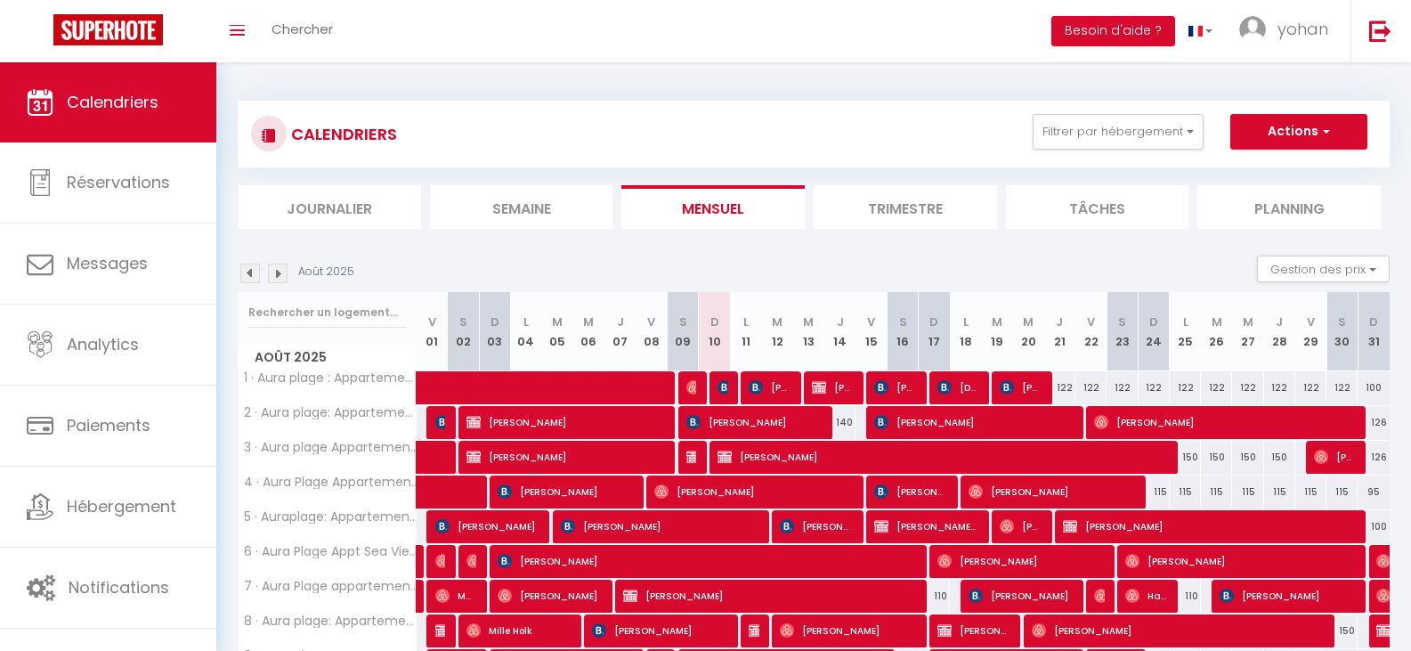
select select
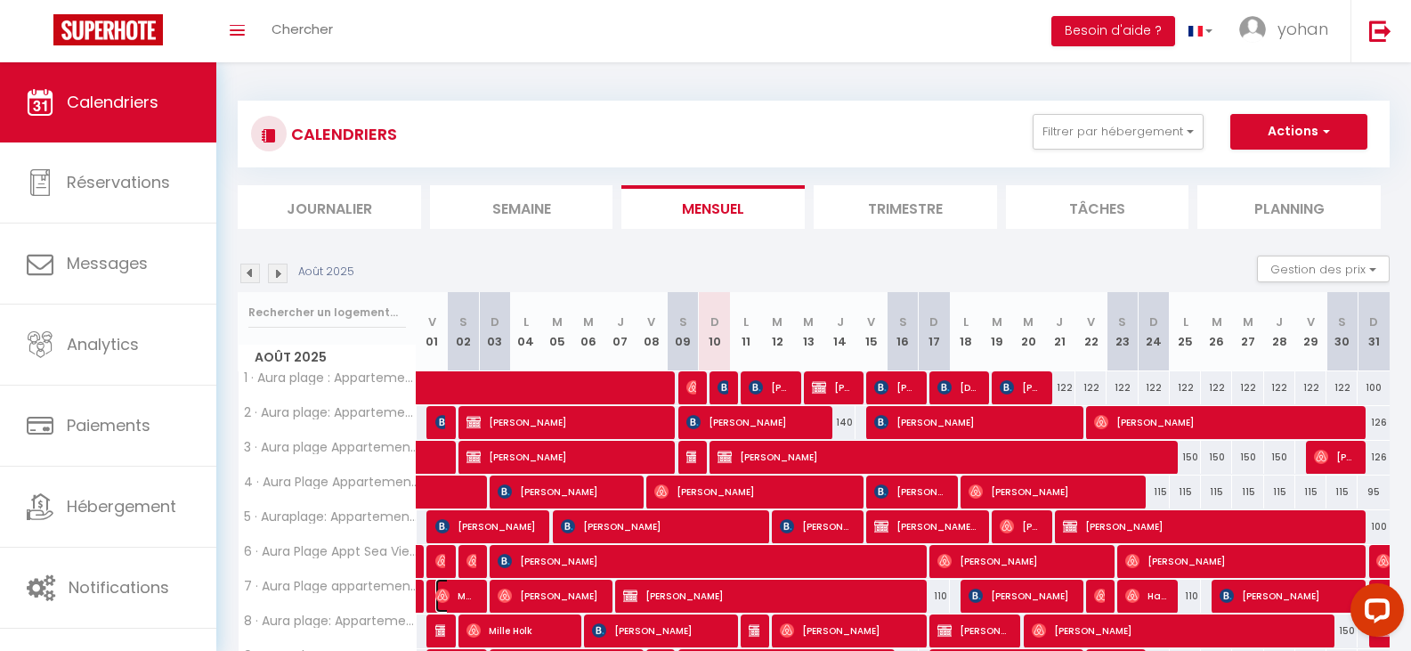
click at [458, 585] on span "Marine [PERSON_NAME]" at bounding box center [456, 596] width 42 height 34
select select "OK"
select select "0"
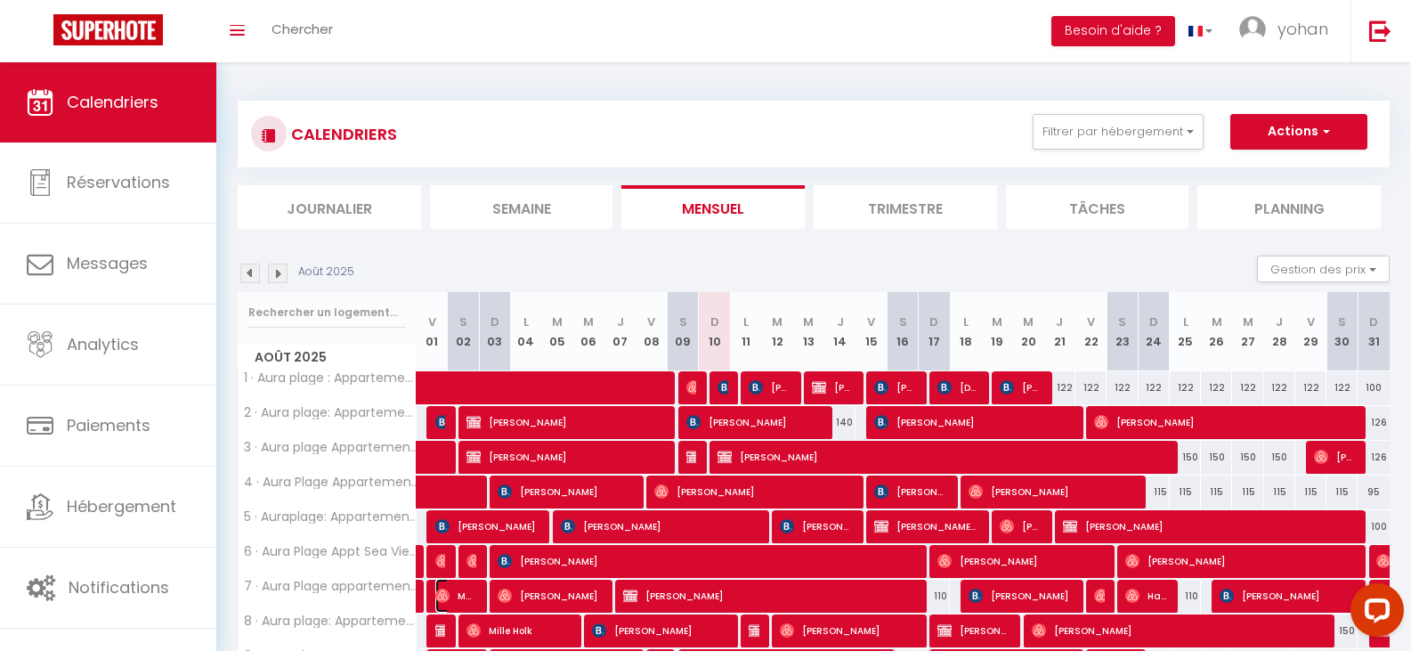
select select "1"
select select
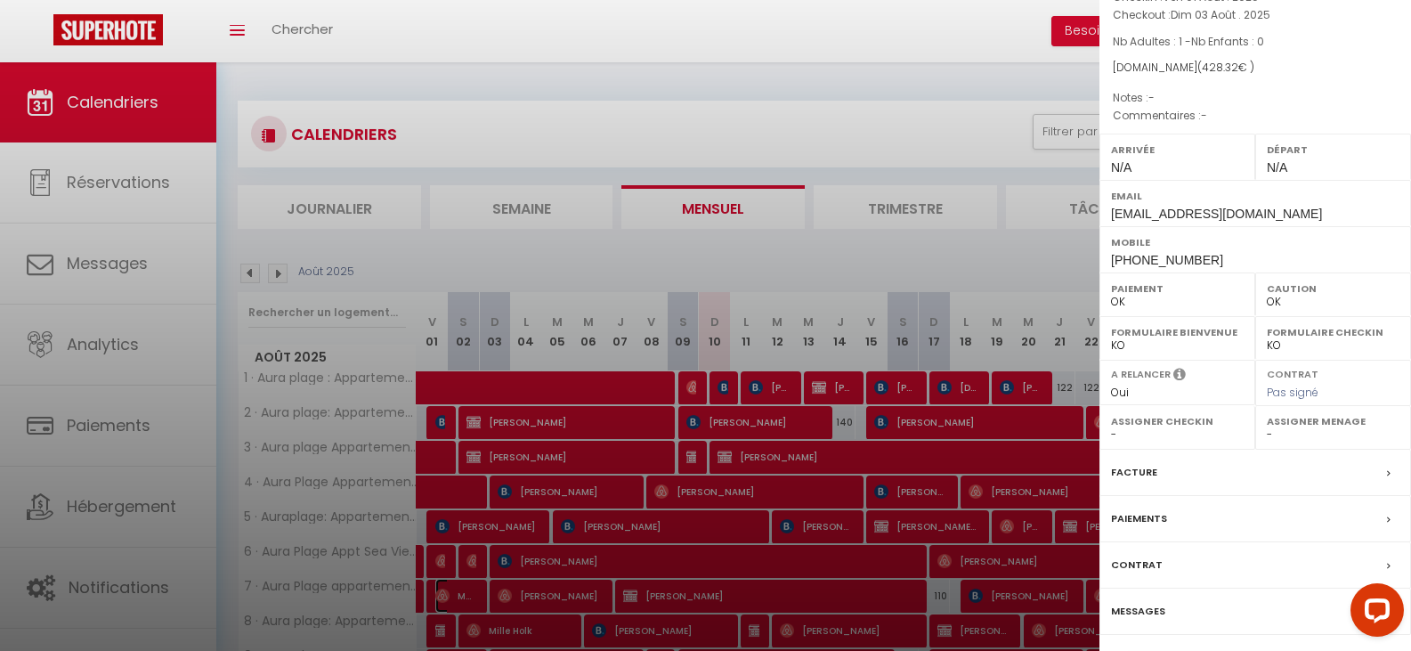
scroll to position [197, 0]
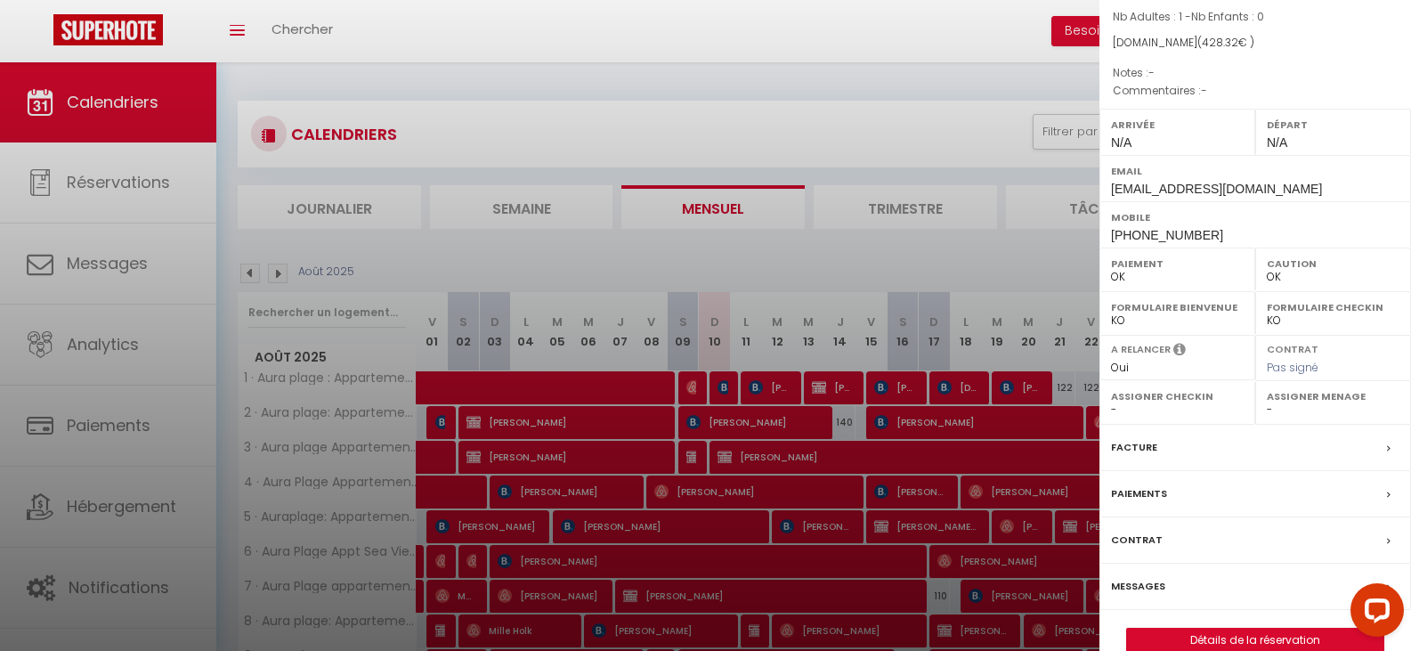
click at [1147, 577] on label "Messages" at bounding box center [1138, 586] width 54 height 19
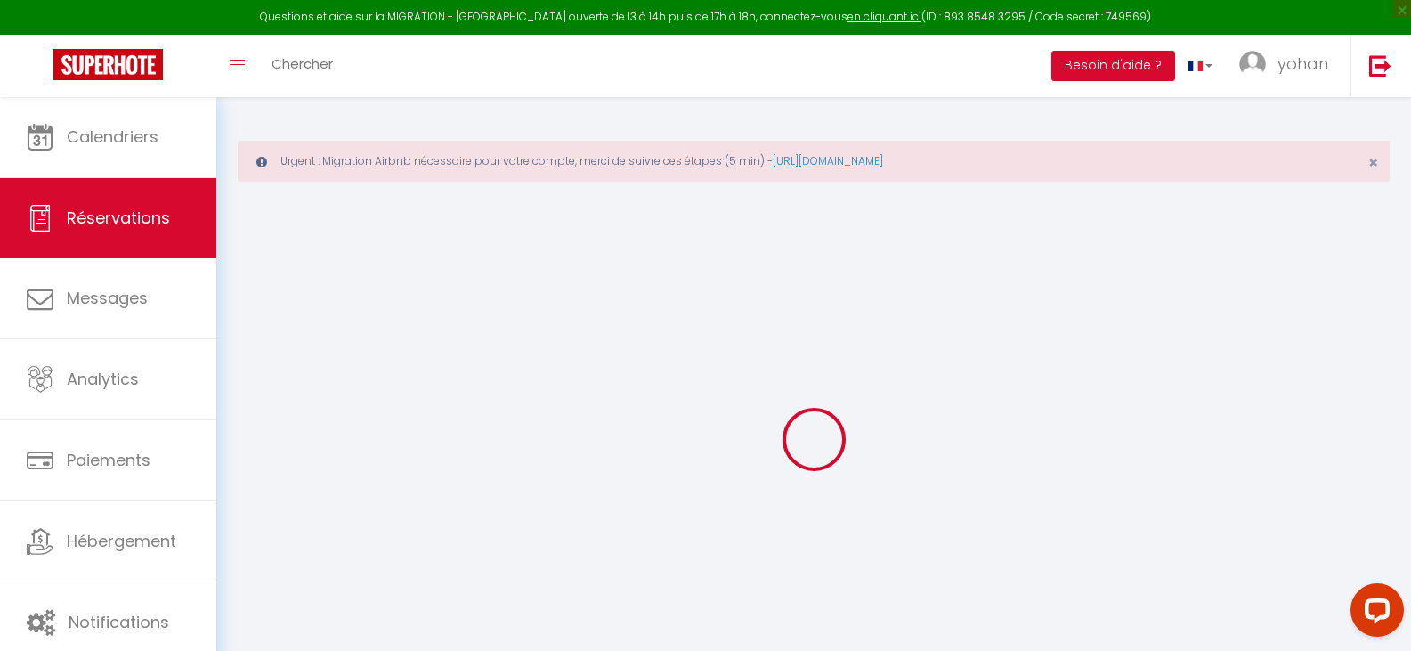
type input "Marine"
type input "[PERSON_NAME]"
type input "[EMAIL_ADDRESS][DOMAIN_NAME]"
type input "[PHONE_NUMBER]"
select select "FR"
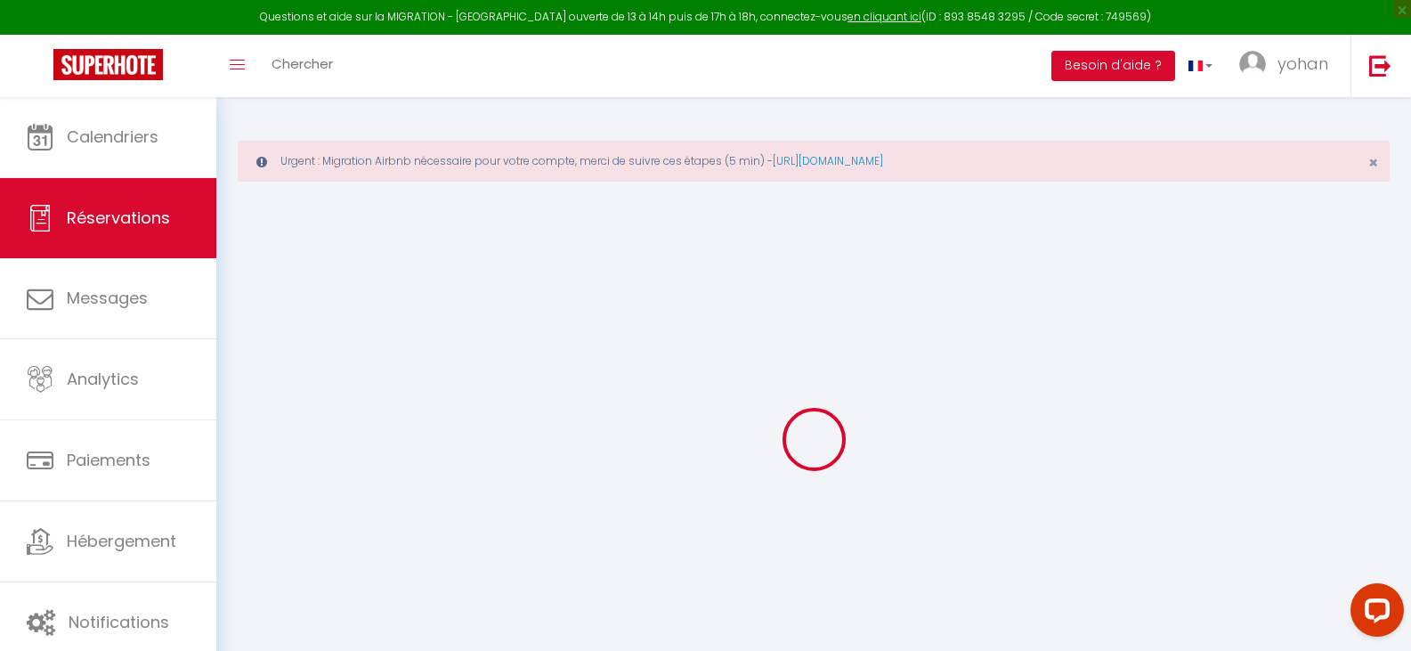
type input "63.6"
select select "56058"
select select "1"
select select
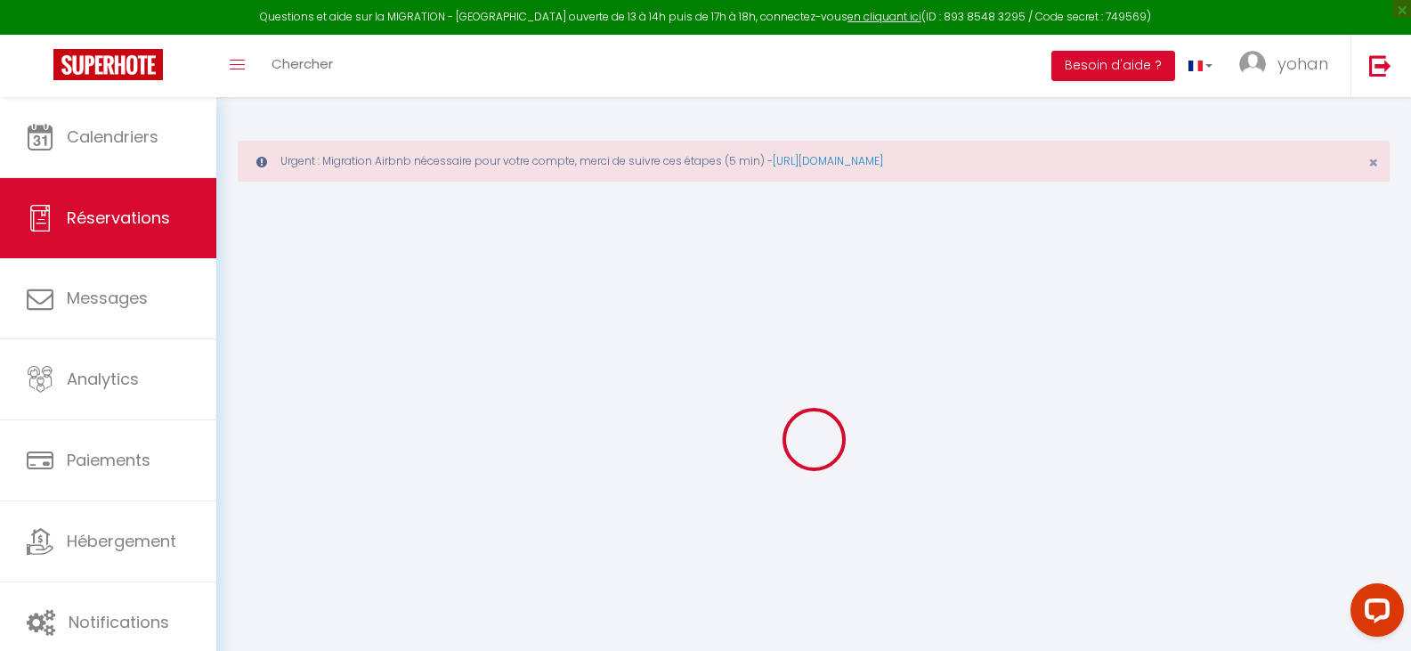
type input "1"
select select "12"
select select
type input "354"
checkbox input "false"
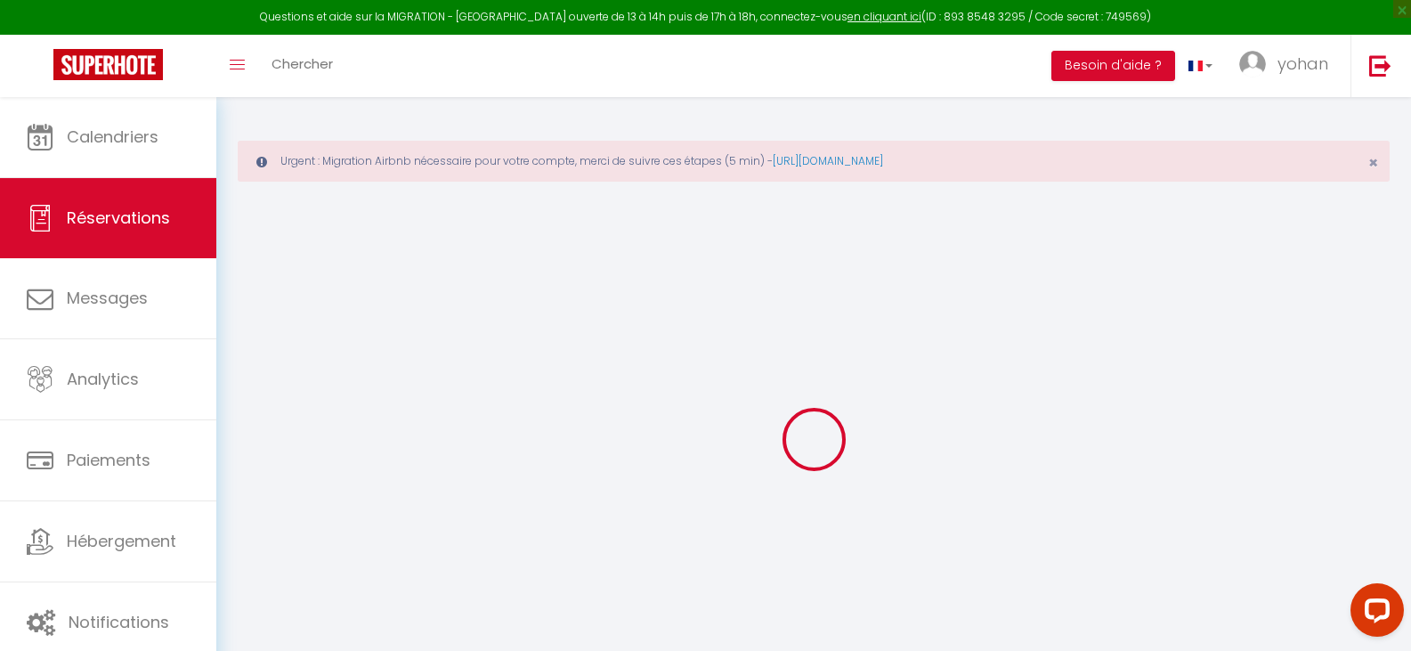
type input "0"
select select "1"
type input "0"
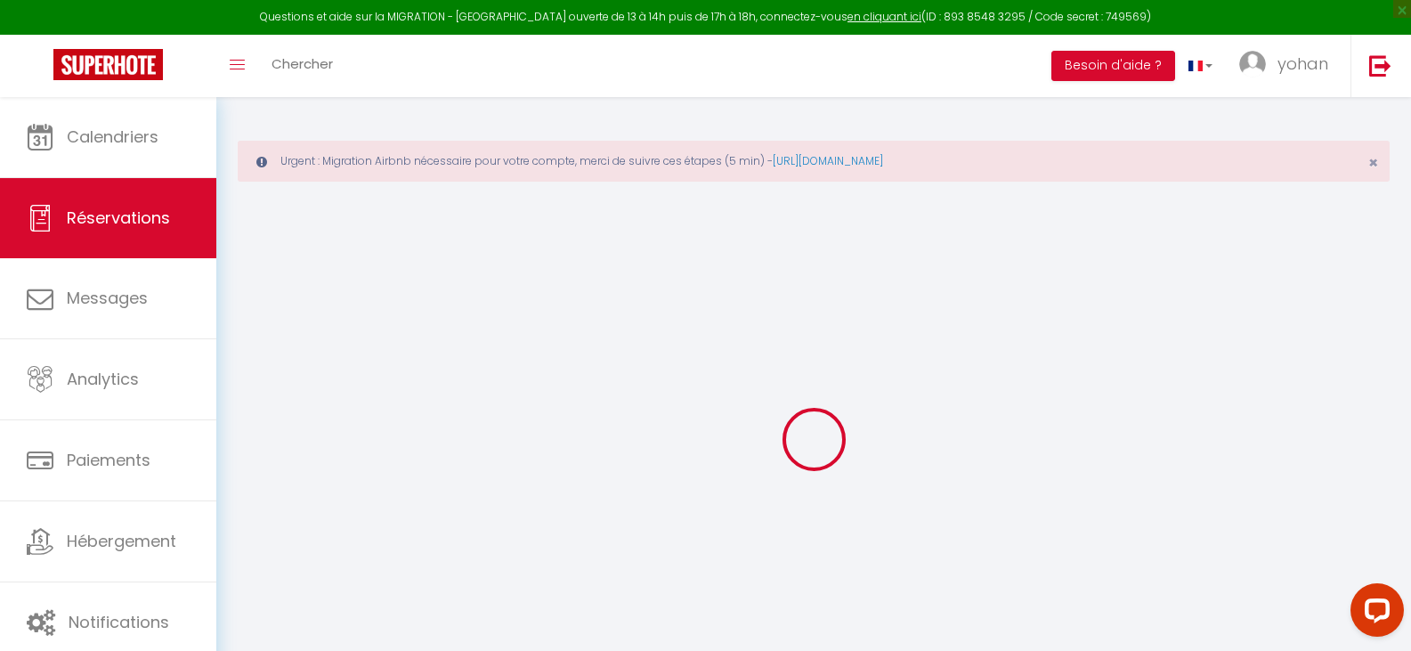
select select
select select "15"
checkbox input "false"
select select
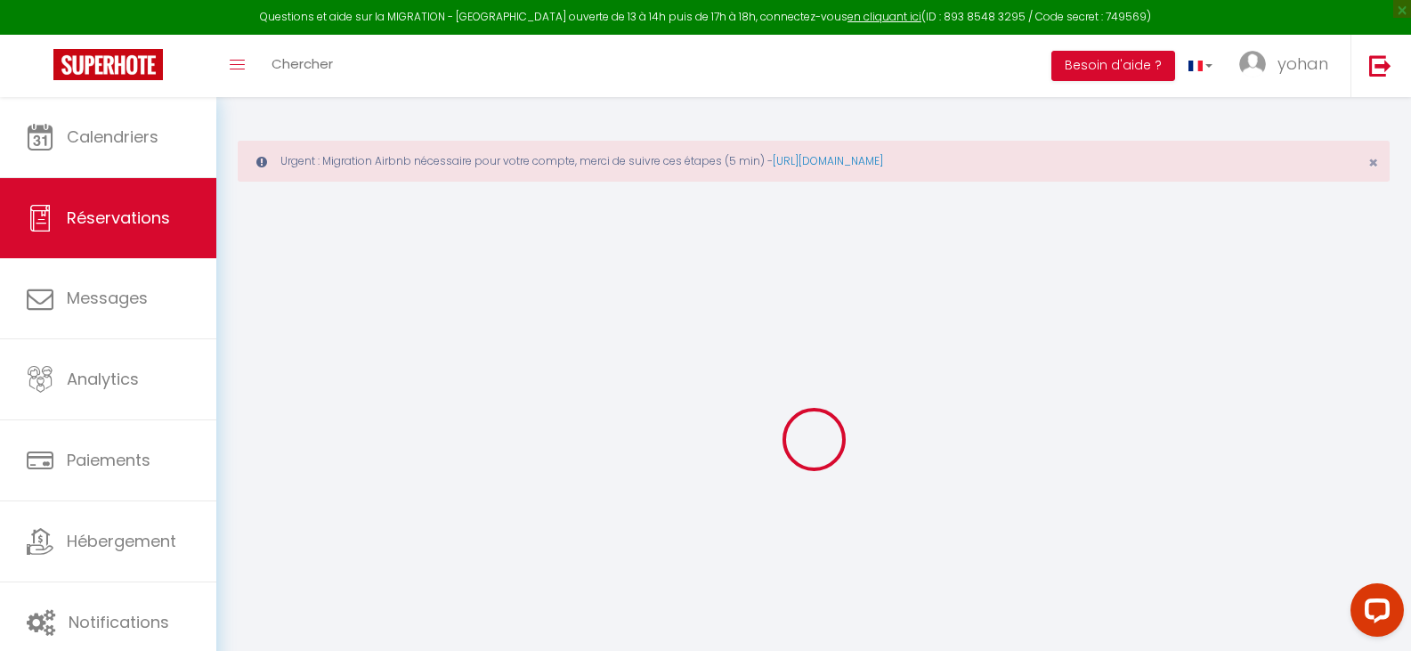
select select
checkbox input "false"
select select
checkbox input "false"
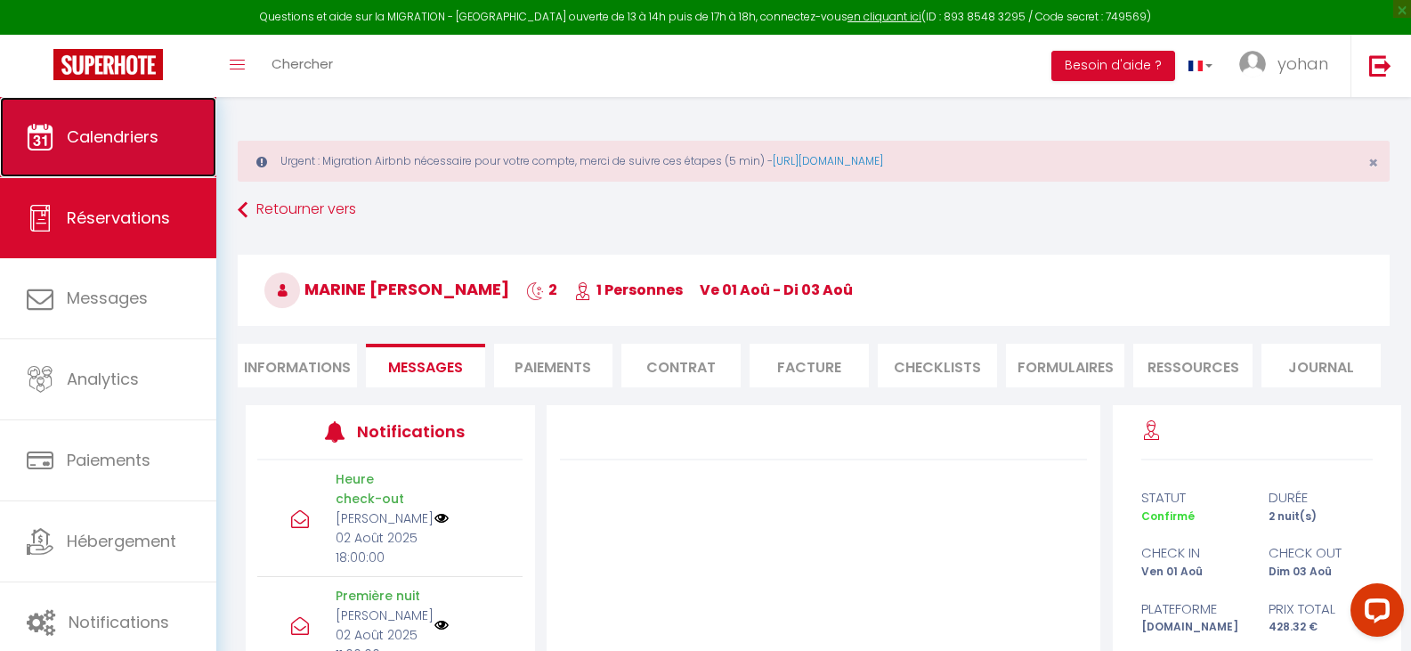
click at [125, 133] on span "Calendriers" at bounding box center [113, 137] width 92 height 22
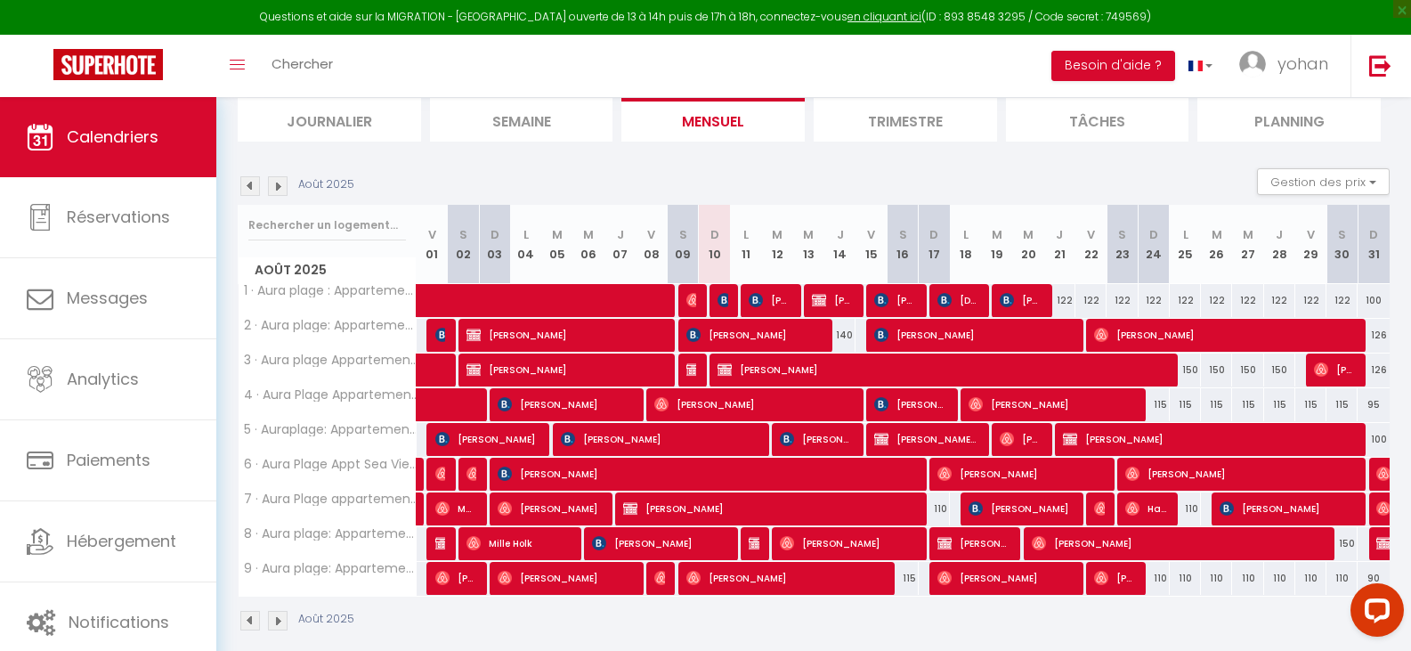
scroll to position [217, 0]
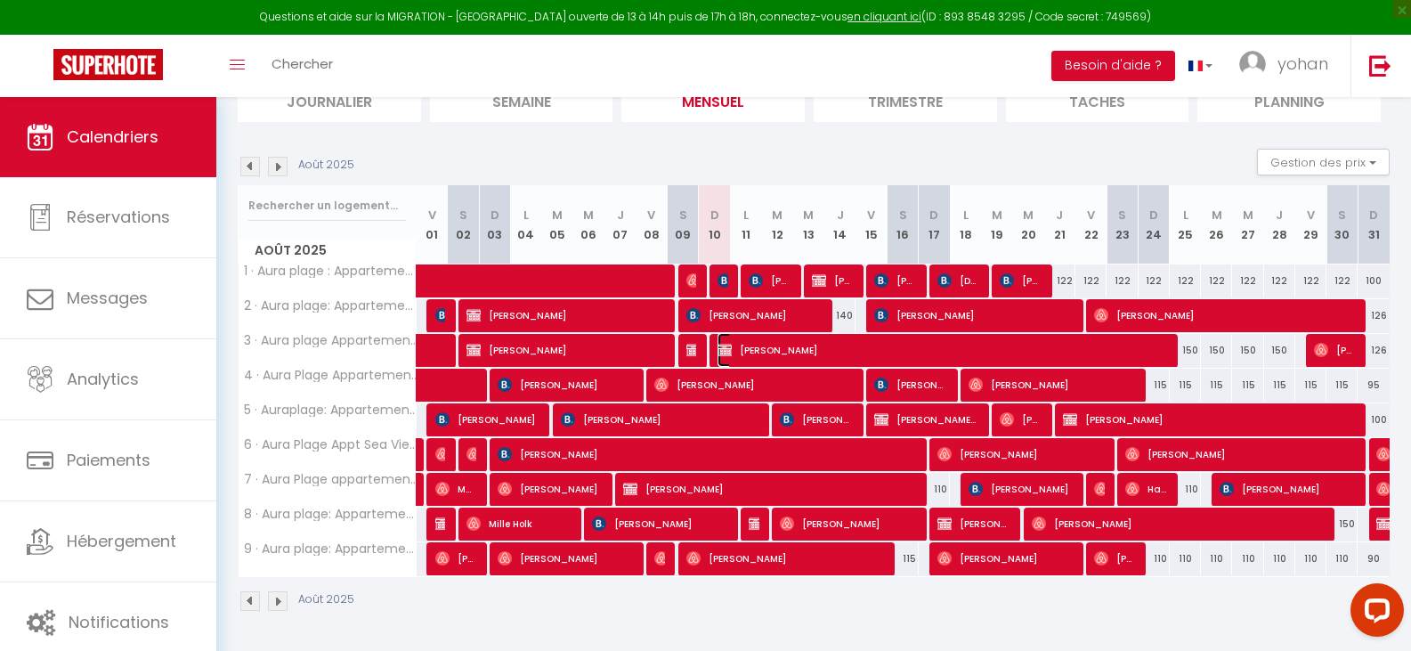
click at [734, 348] on span "[PERSON_NAME]" at bounding box center [940, 350] width 447 height 34
select select "OK"
select select "KO"
select select "0"
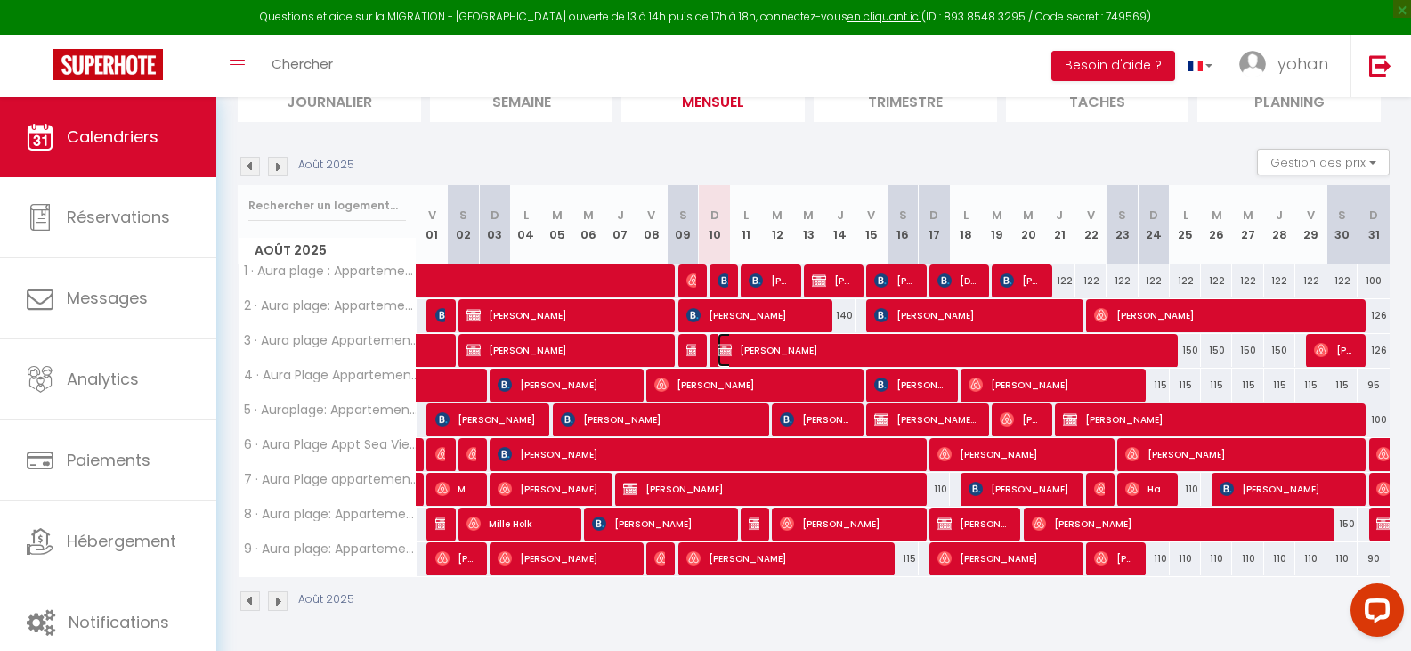
select select "1"
select select
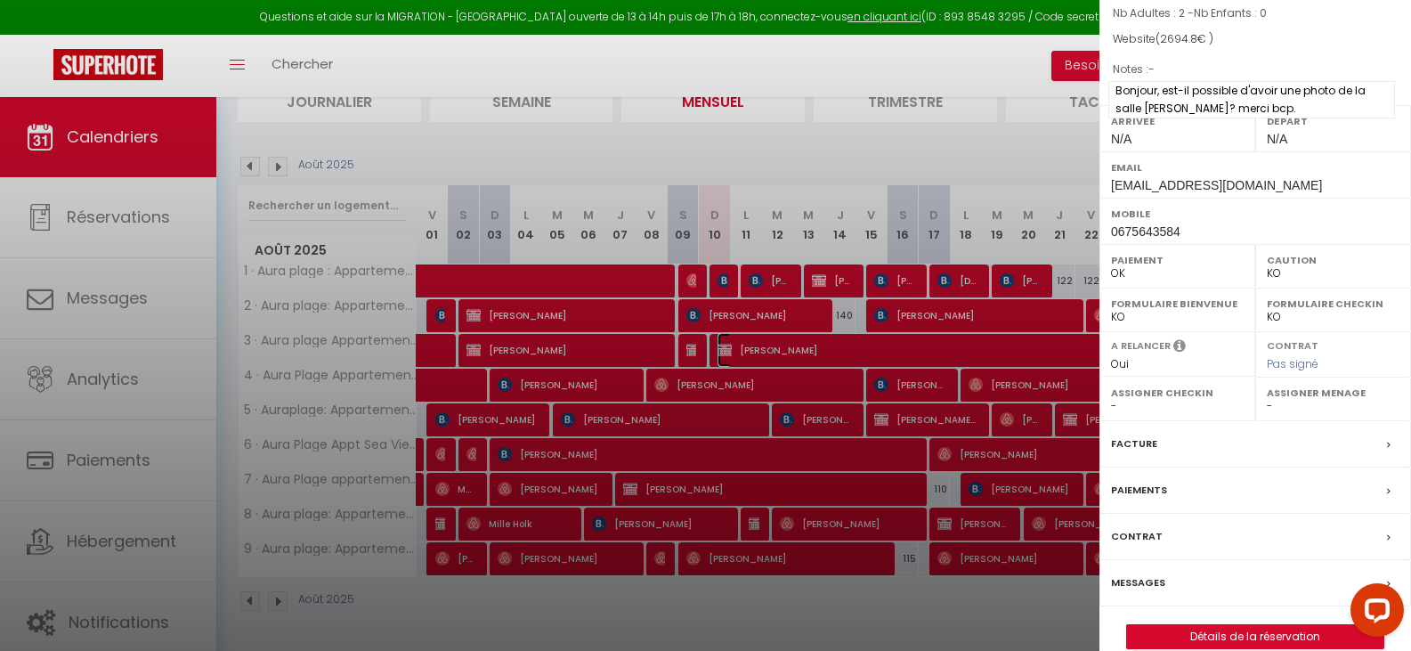
scroll to position [225, 0]
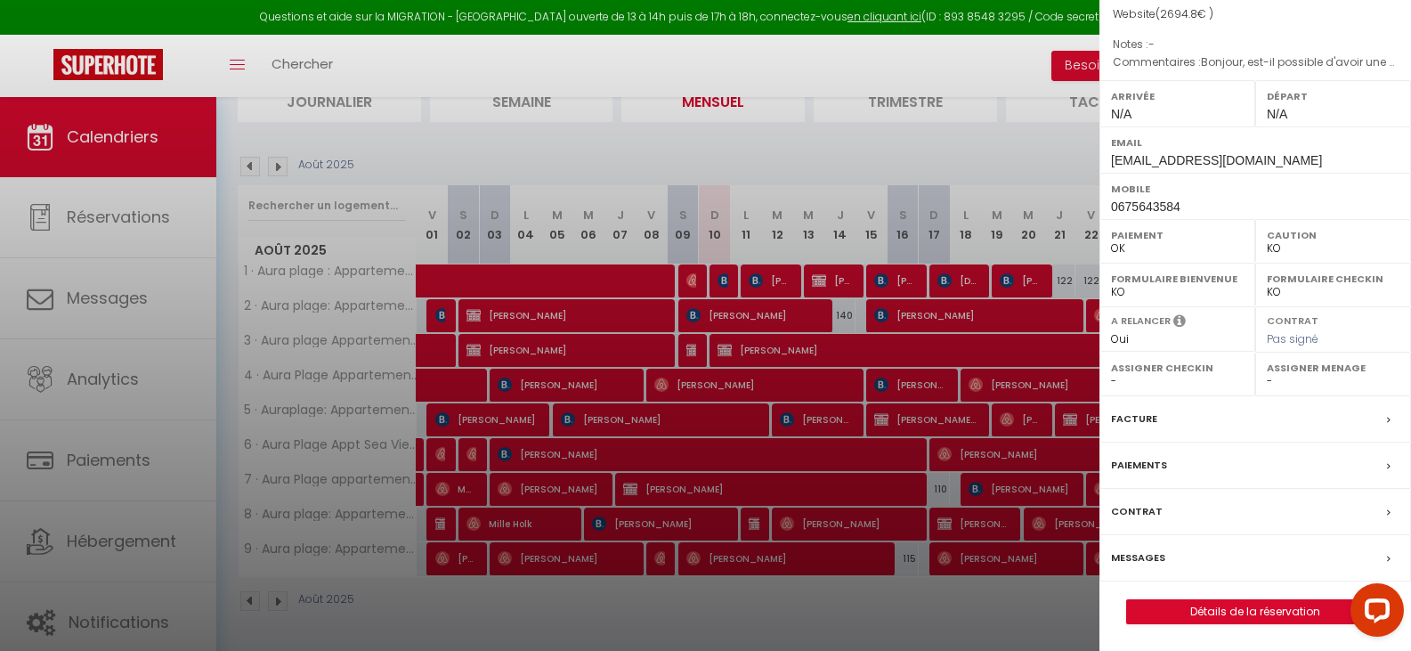
click at [1138, 551] on label "Messages" at bounding box center [1138, 557] width 54 height 19
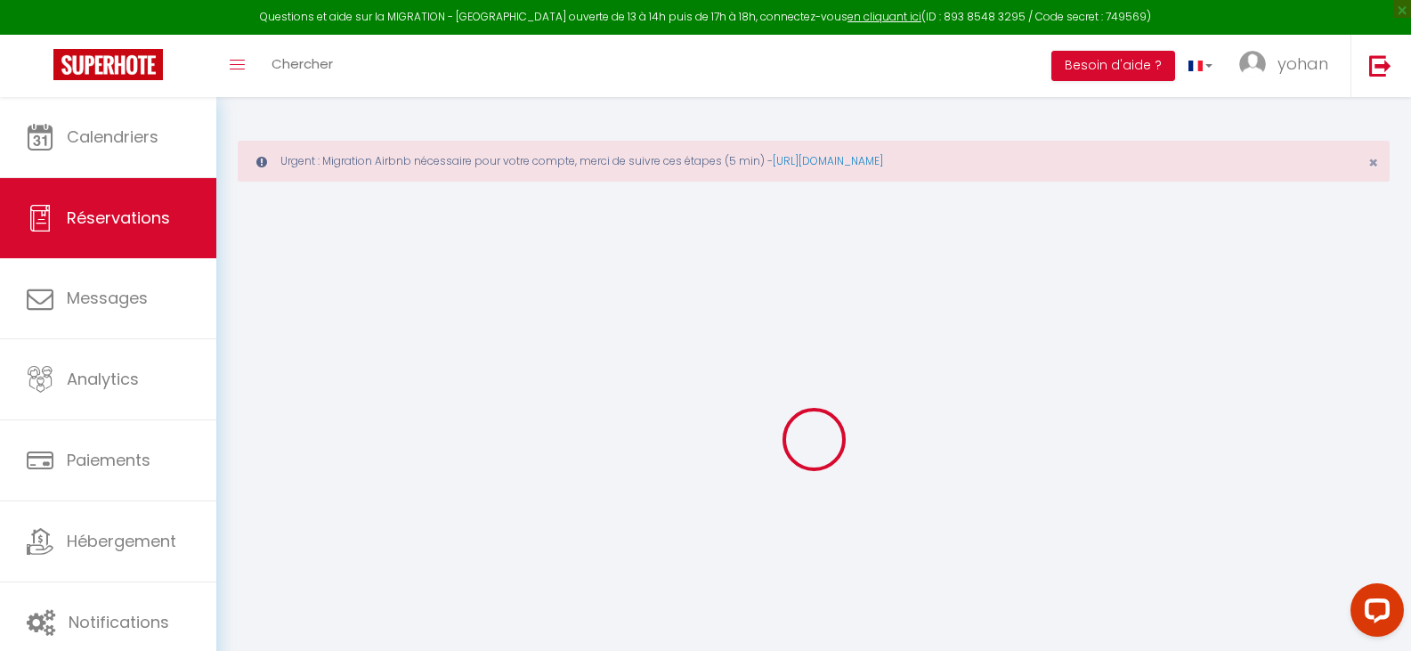
select select
checkbox input "false"
type textarea "Bonjour, est-il possible d'avoir une photo de la salle [PERSON_NAME]? merci bcp."
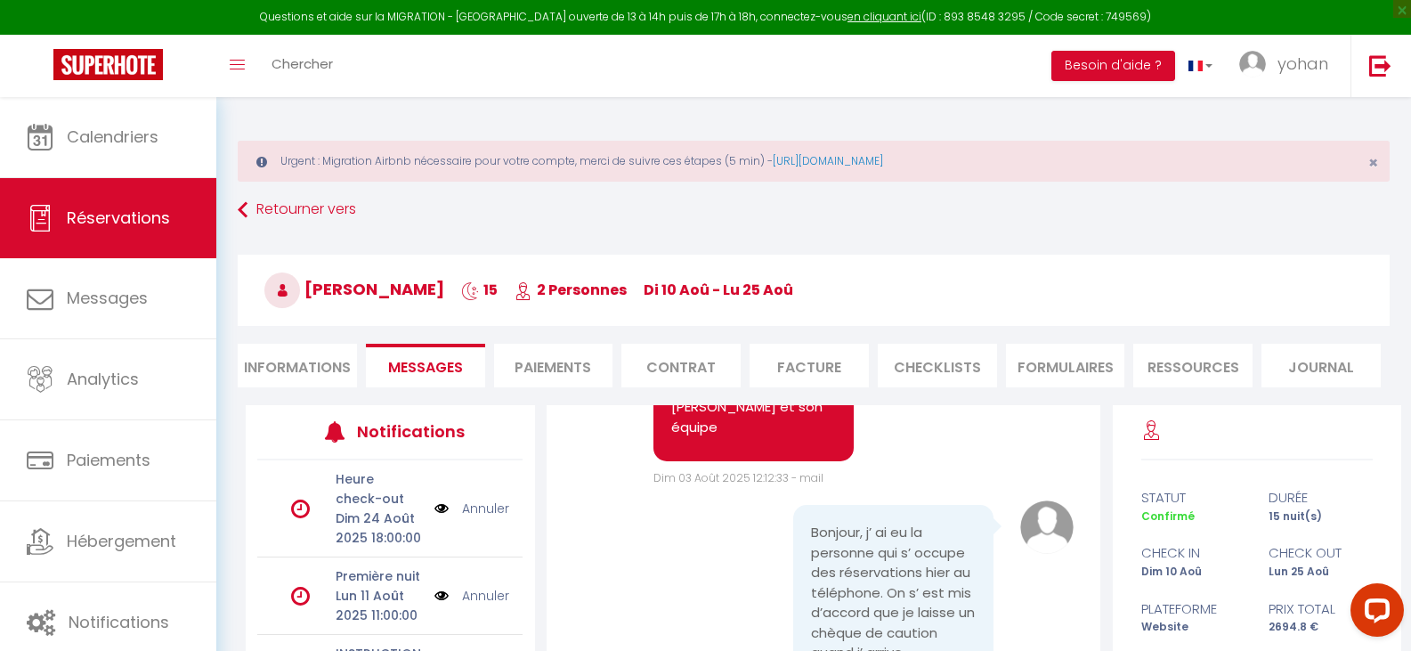
scroll to position [1342, 0]
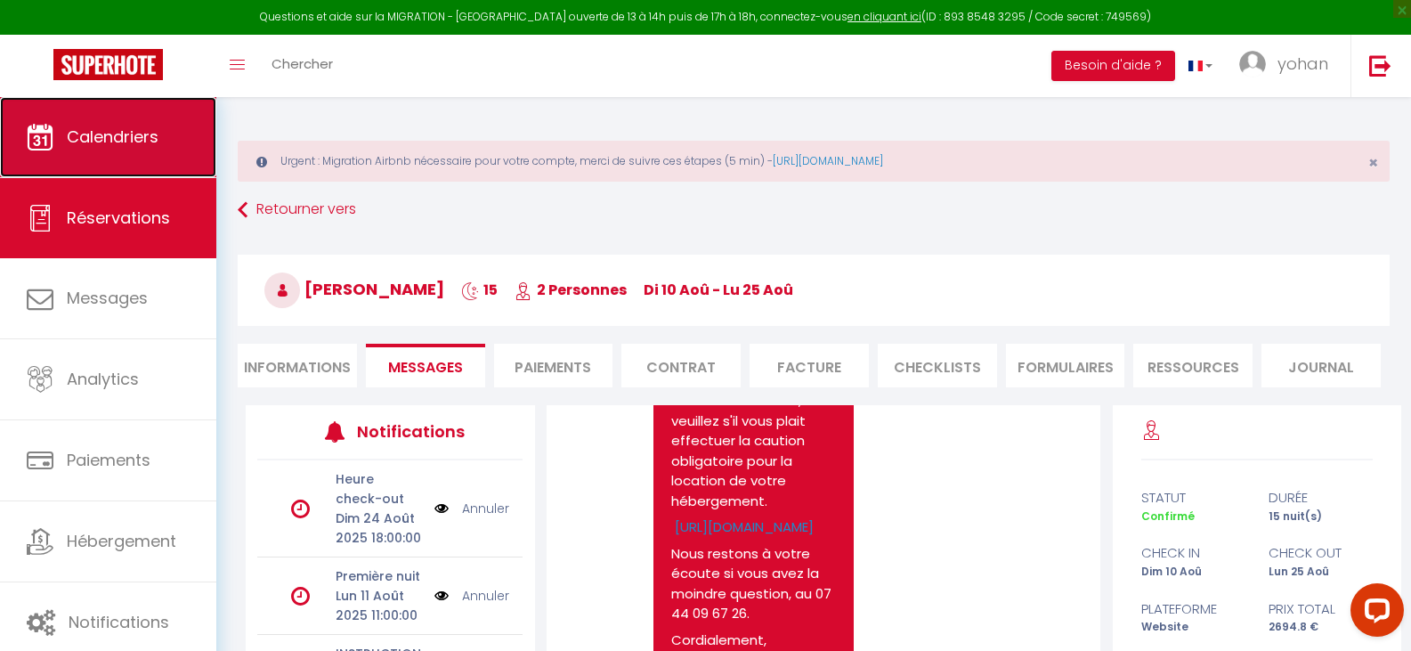
click at [140, 117] on link "Calendriers" at bounding box center [108, 137] width 216 height 80
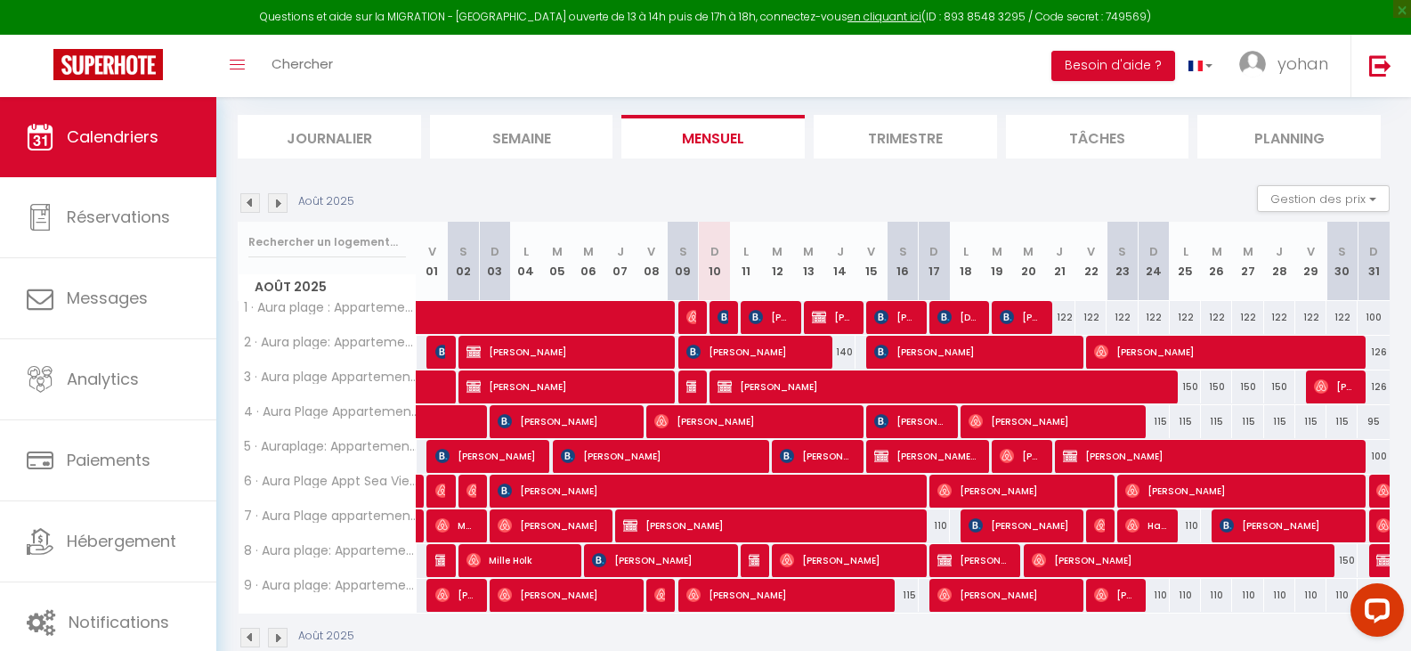
scroll to position [217, 0]
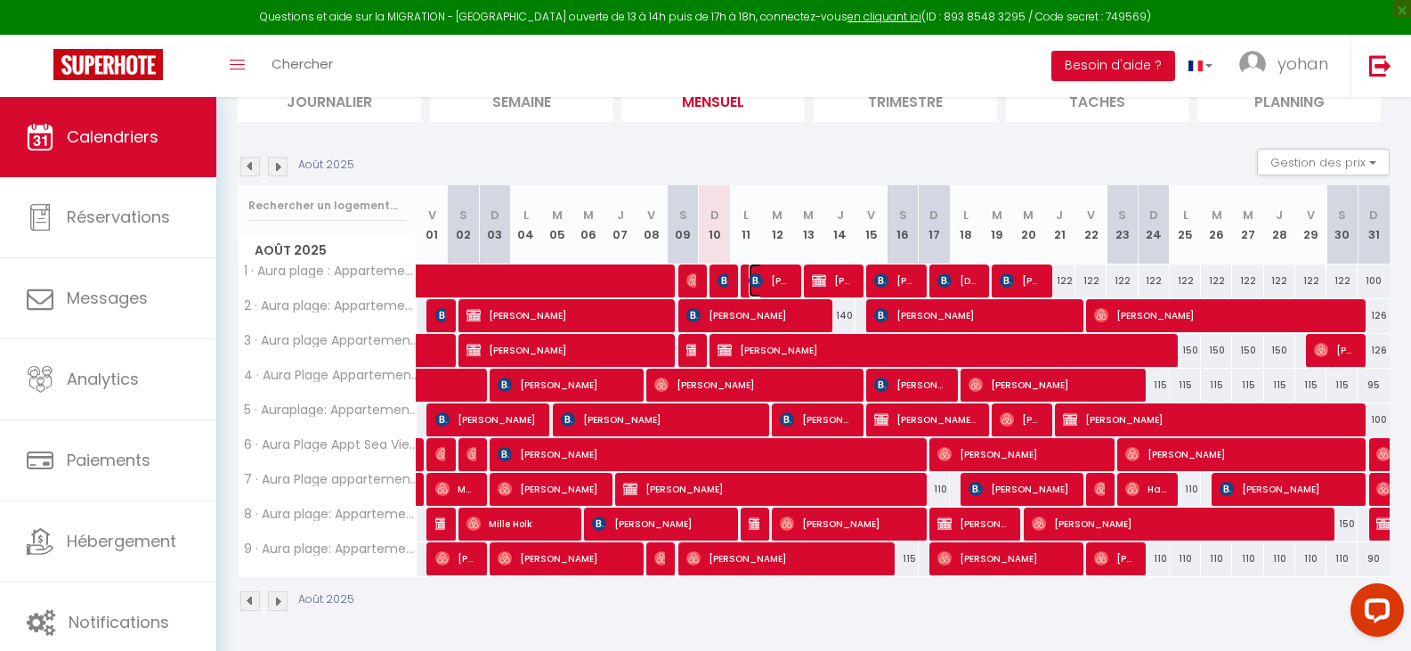
click at [758, 280] on img at bounding box center [756, 280] width 14 height 14
select select "OK"
select select "KO"
select select "0"
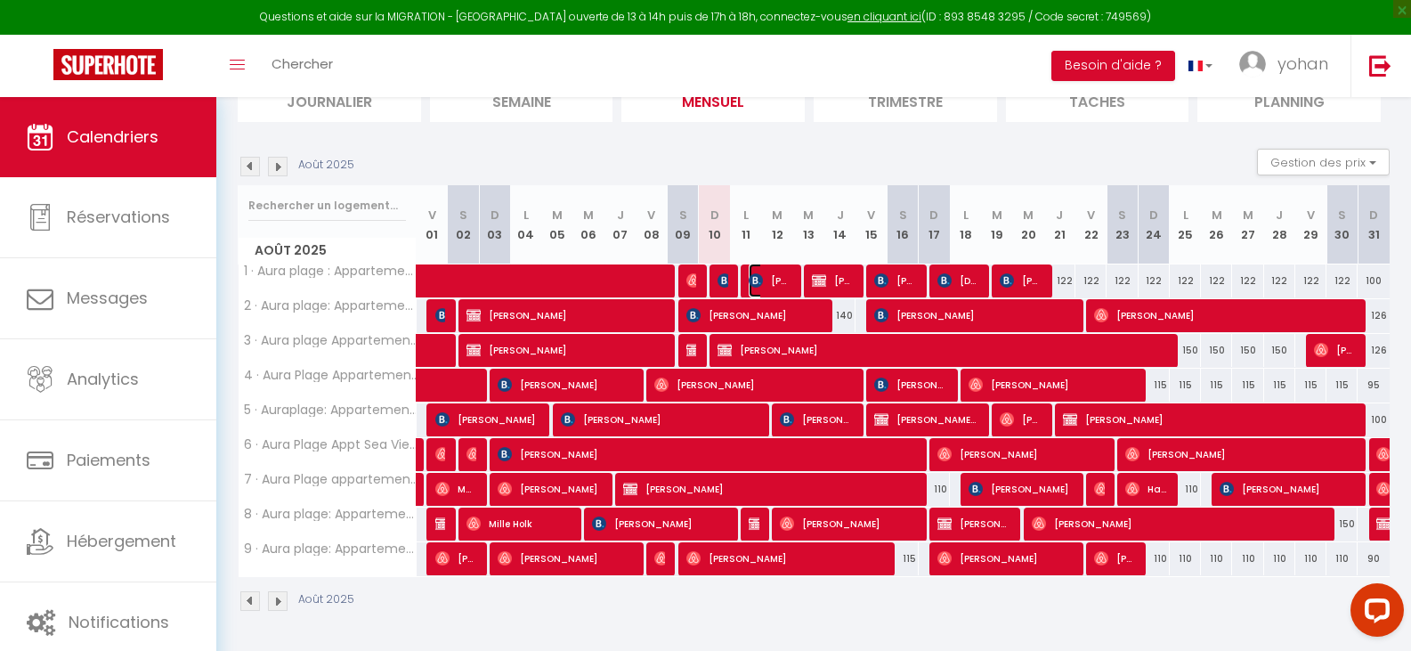
select select "1"
select select
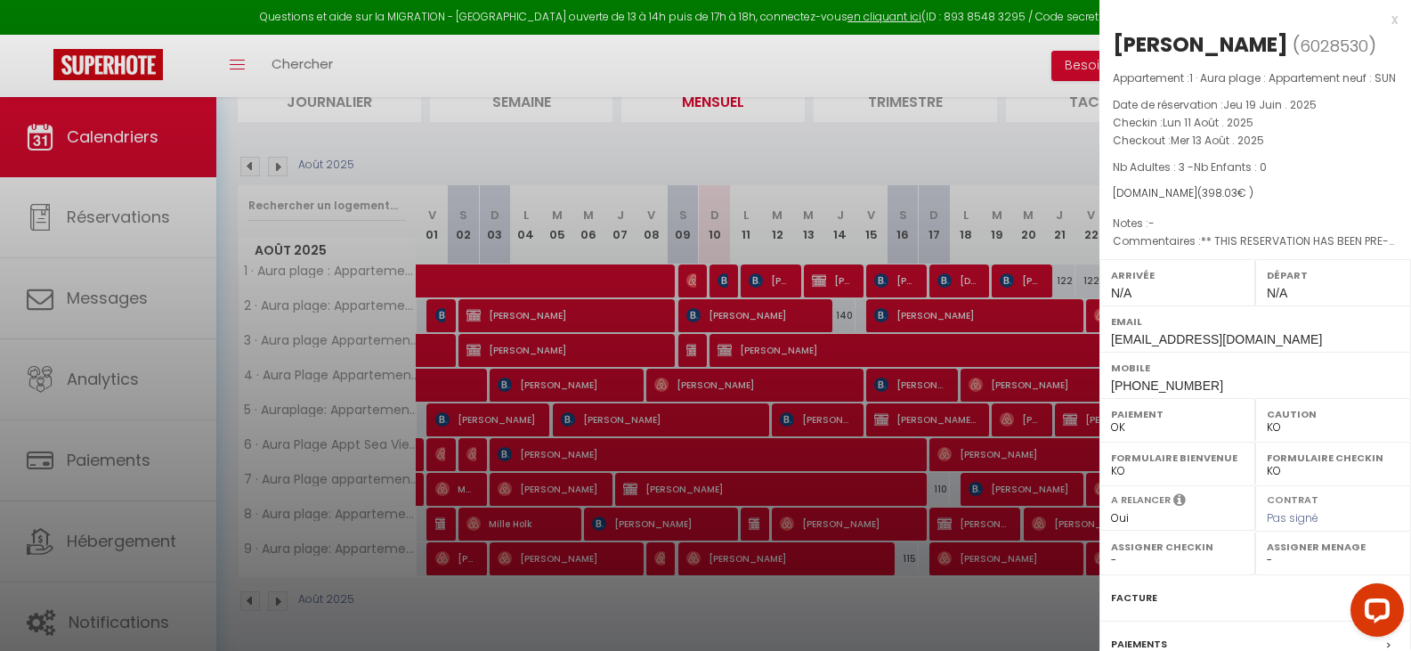
click at [893, 274] on div at bounding box center [705, 325] width 1411 height 651
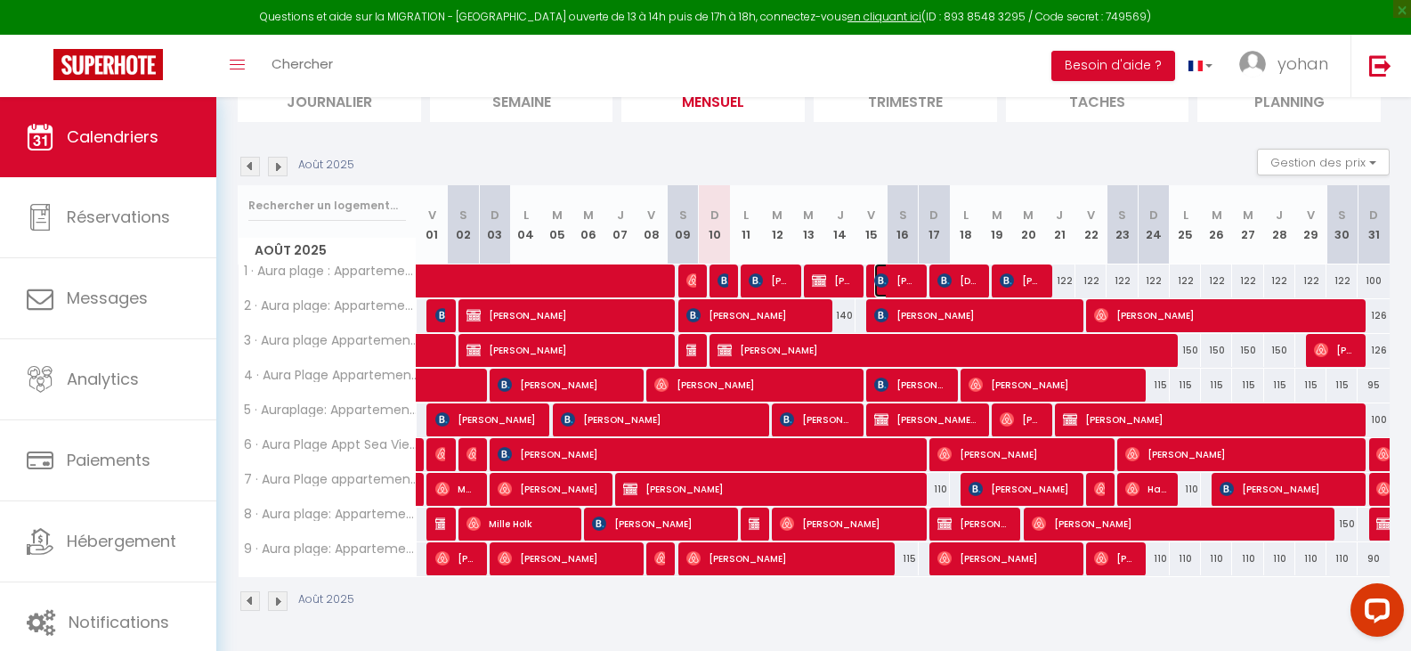
click at [893, 274] on span "[PERSON_NAME]" at bounding box center [895, 280] width 42 height 34
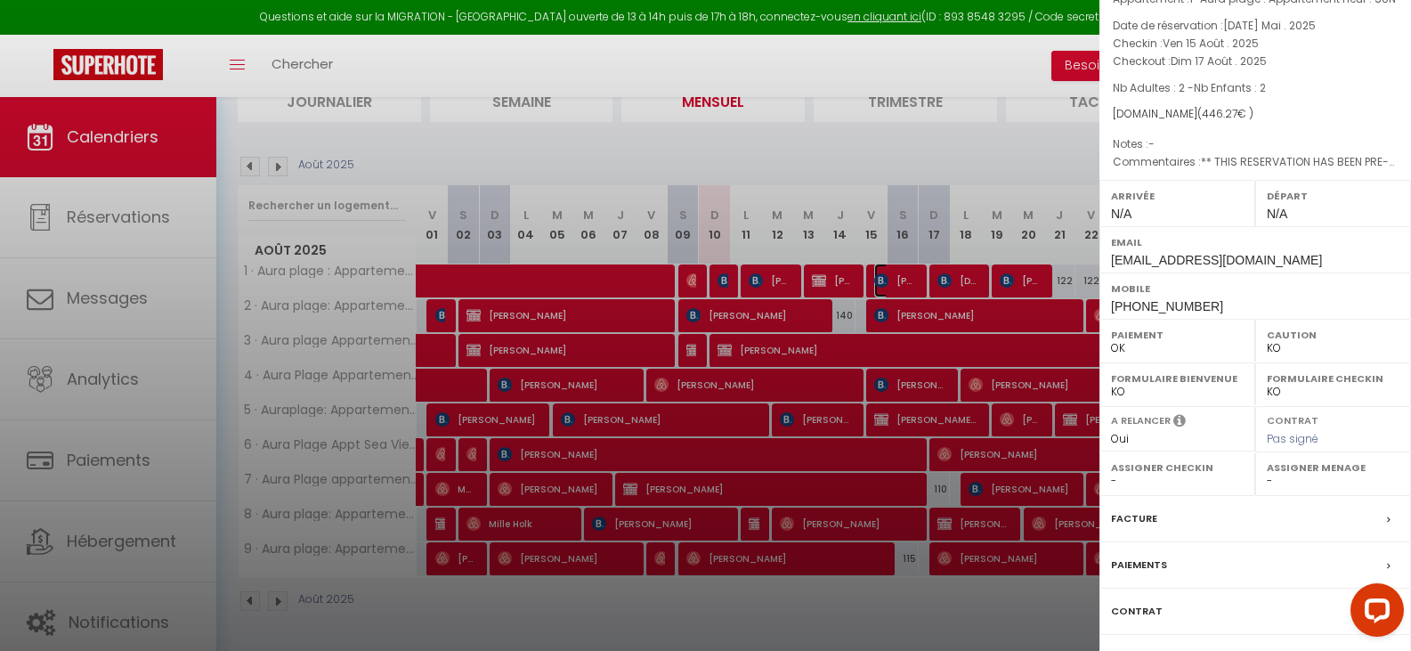
scroll to position [19, 0]
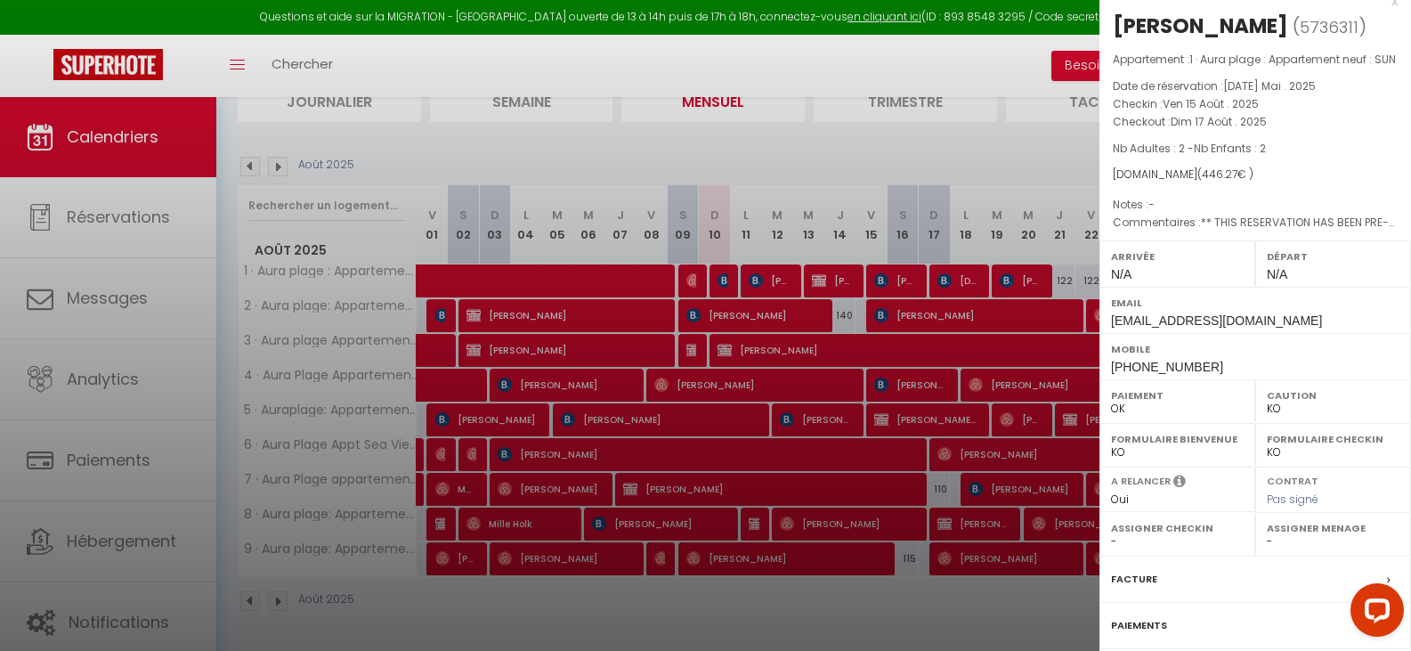
click at [953, 280] on div at bounding box center [705, 325] width 1411 height 651
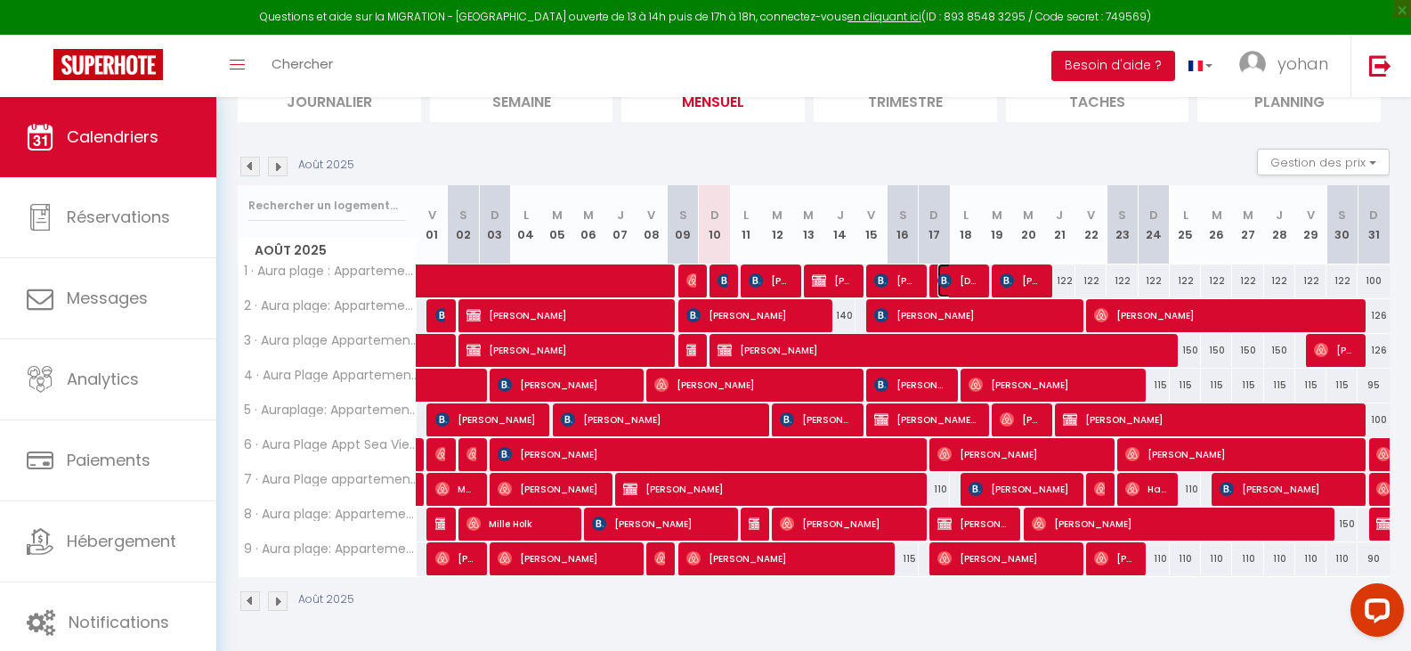
click at [953, 280] on span "[DATE][PERSON_NAME]" at bounding box center [958, 280] width 42 height 34
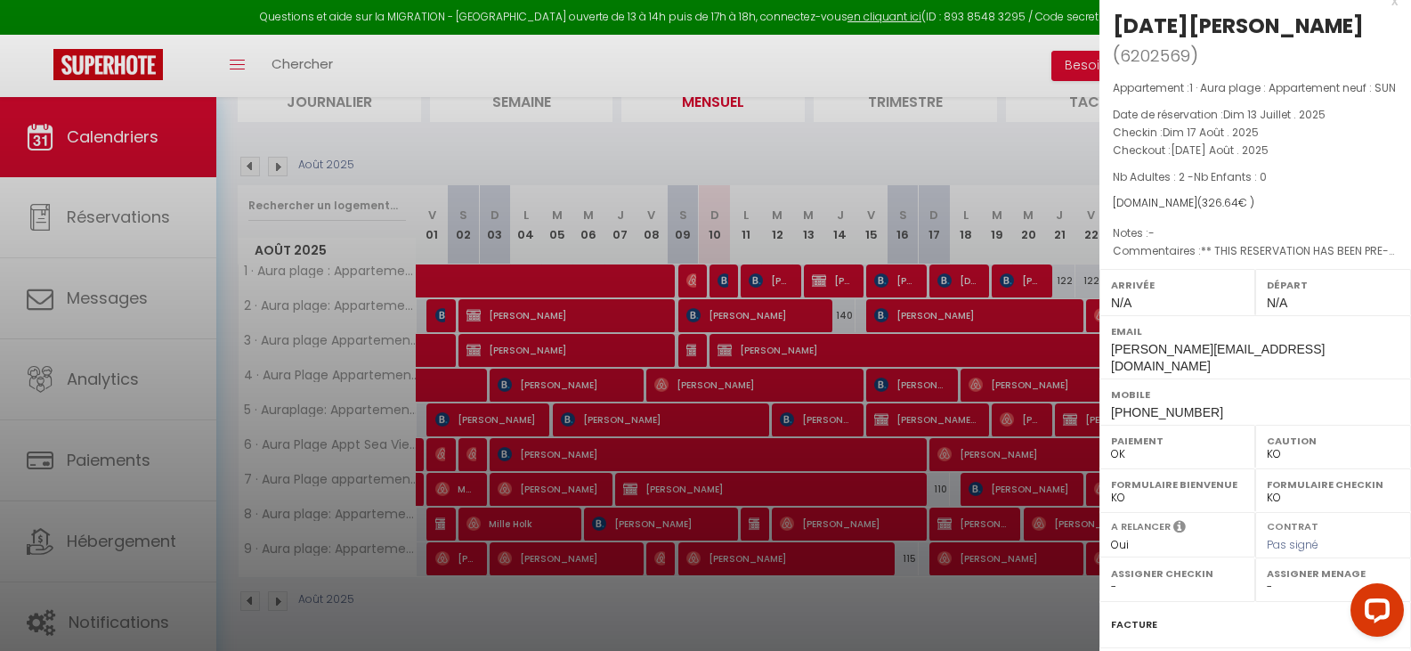
click at [1017, 277] on div at bounding box center [705, 325] width 1411 height 651
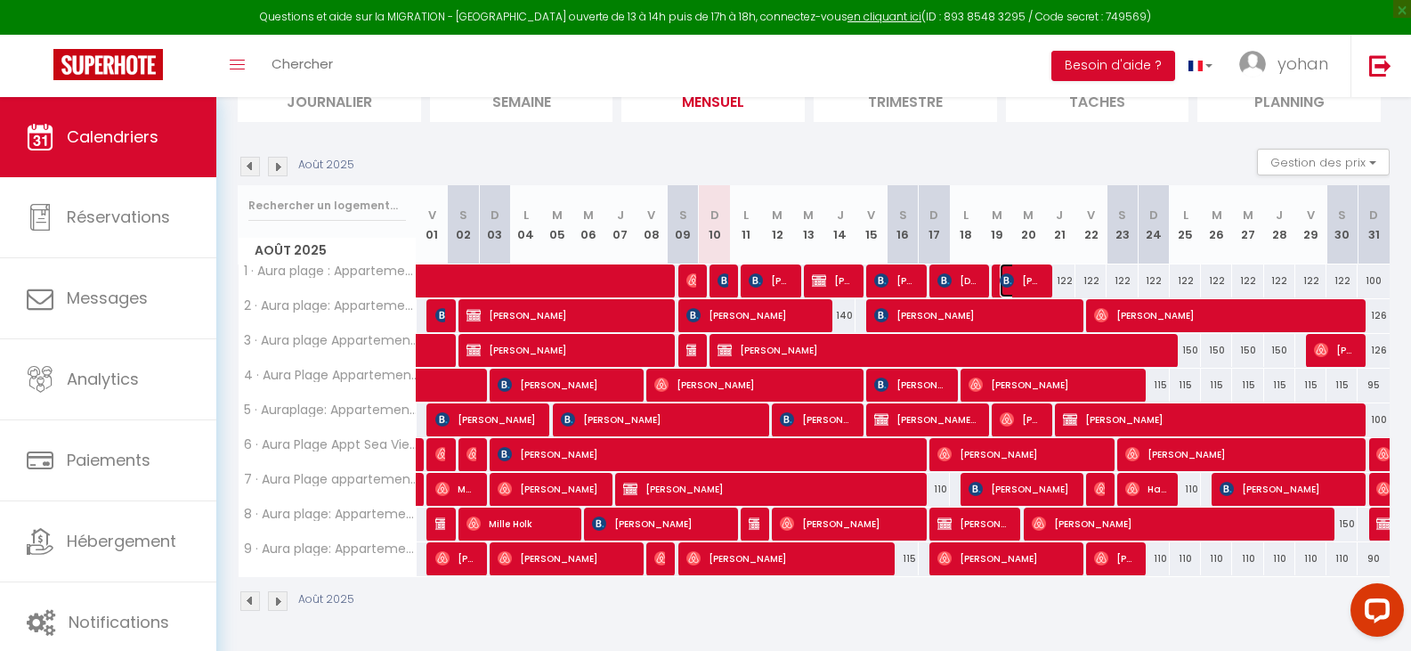
click at [1017, 278] on span "[PERSON_NAME]" at bounding box center [1021, 280] width 42 height 34
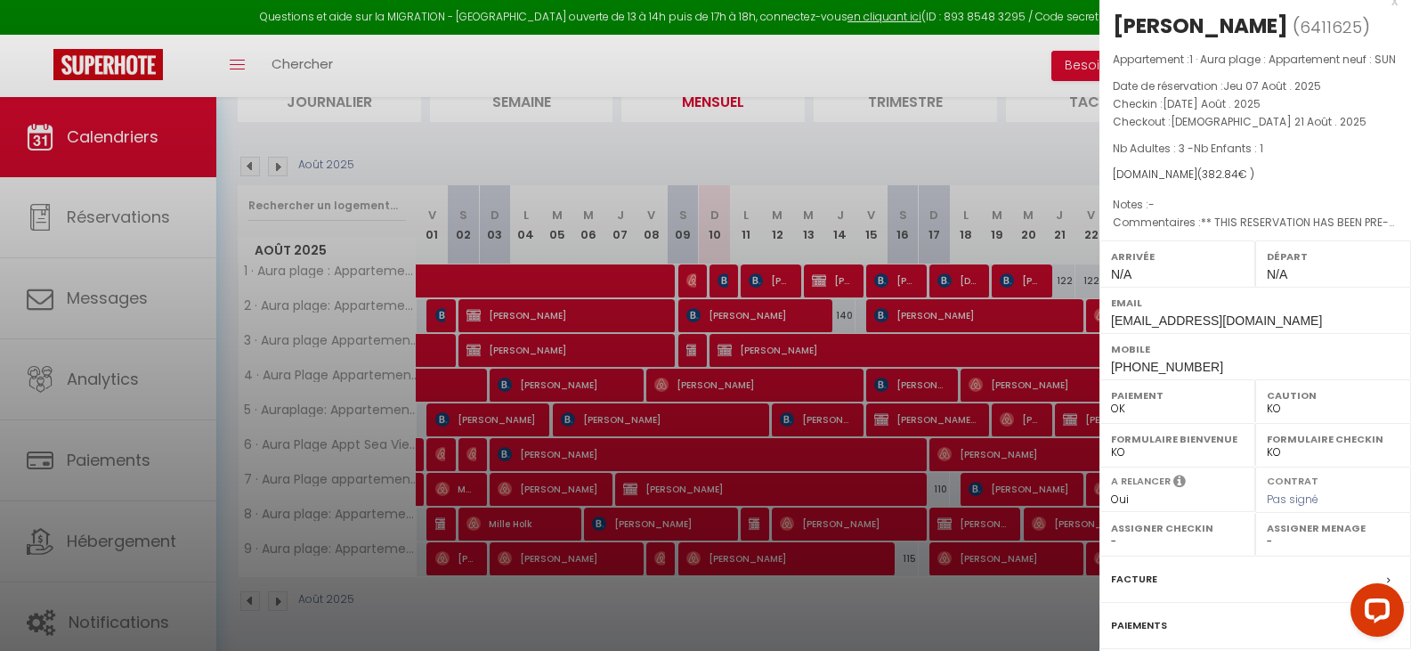
click at [828, 133] on div at bounding box center [705, 325] width 1411 height 651
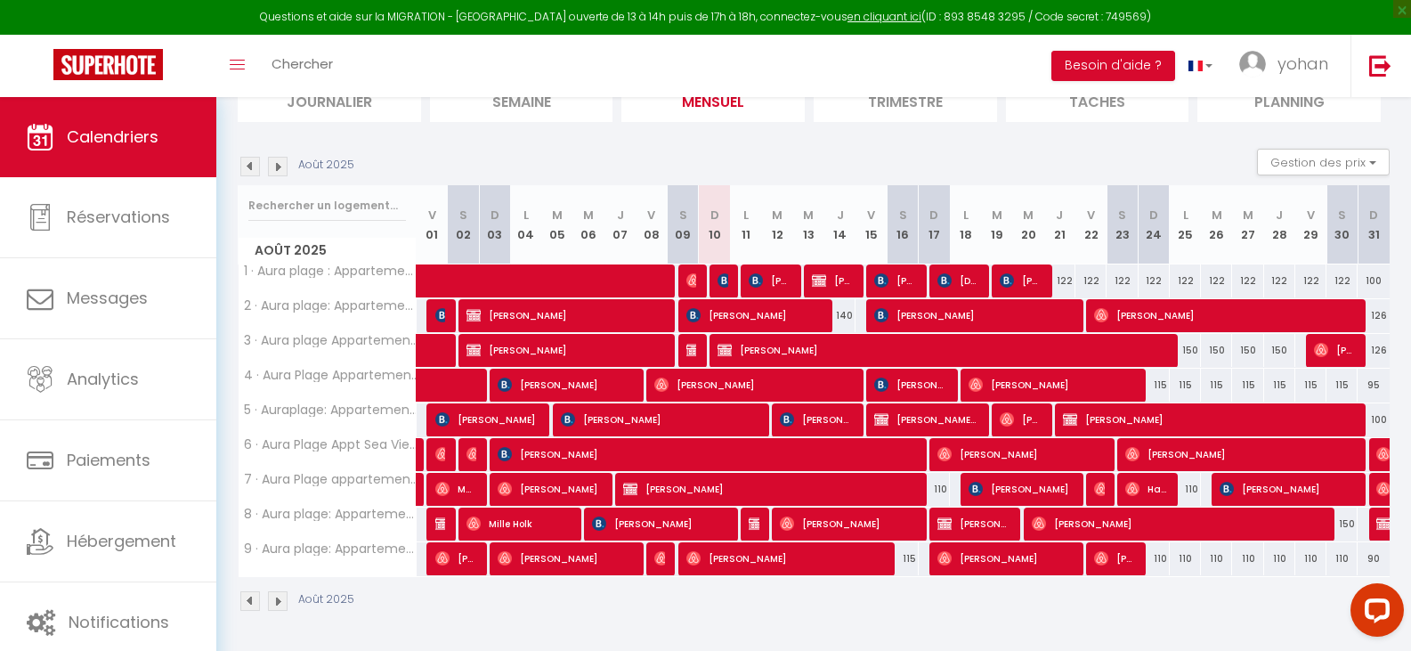
click at [1063, 280] on div "122" at bounding box center [1059, 280] width 31 height 33
type input "122"
type input "[DEMOGRAPHIC_DATA] 21 Août 2025"
type input "Ven 22 Août 2025"
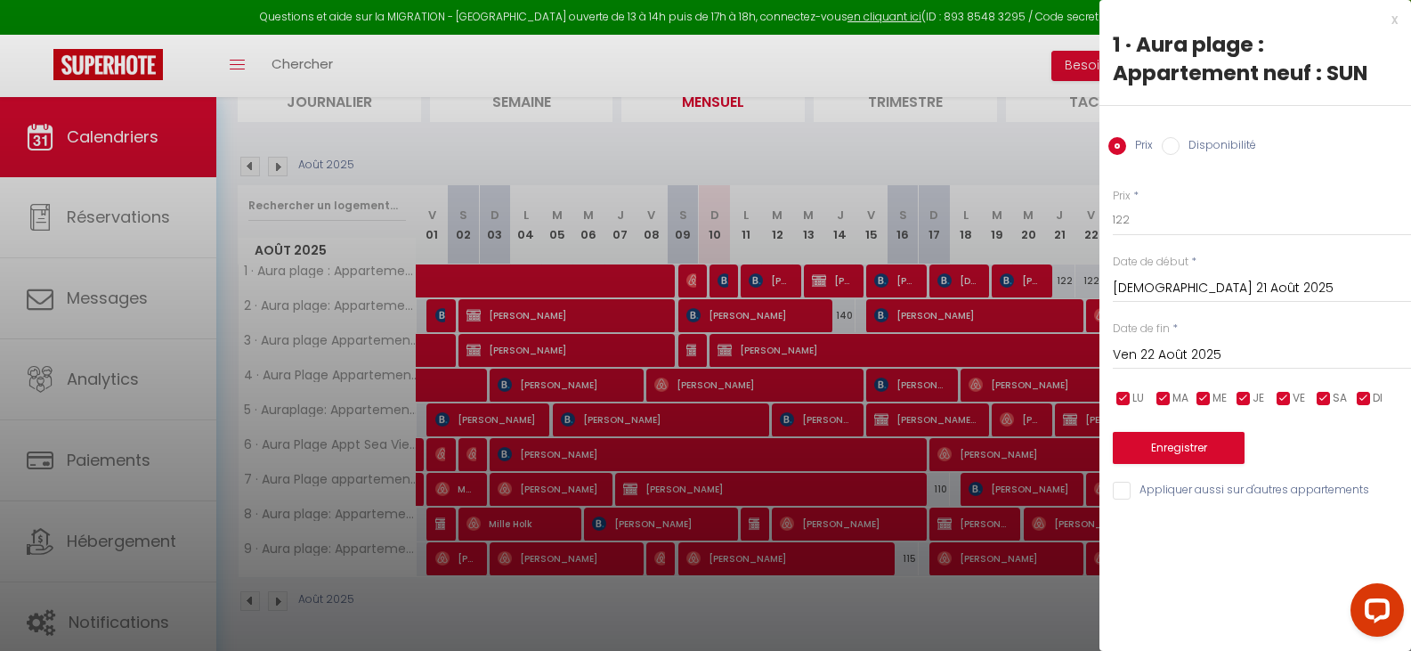
click at [751, 147] on div at bounding box center [705, 325] width 1411 height 651
